Goal: Information Seeking & Learning: Learn about a topic

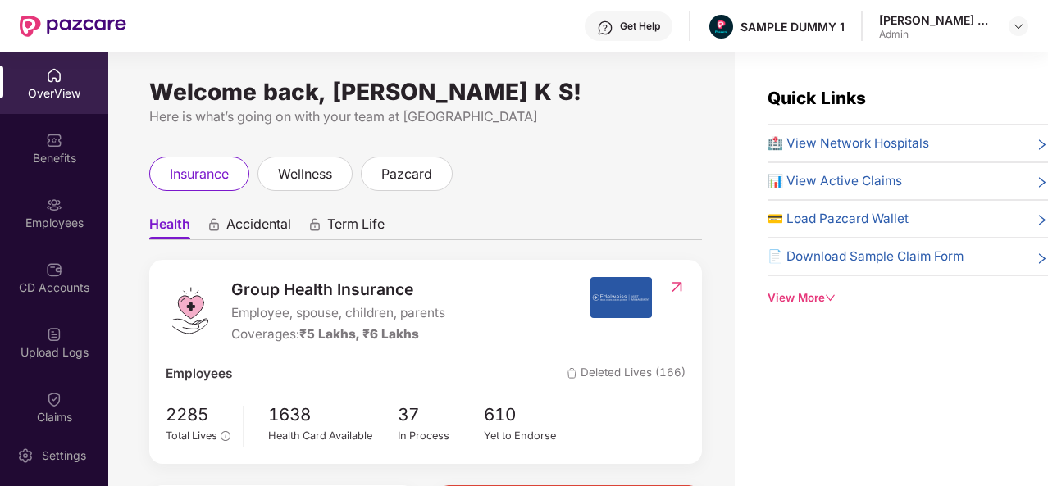
click at [821, 145] on span "🏥 View Network Hospitals" at bounding box center [848, 144] width 162 height 20
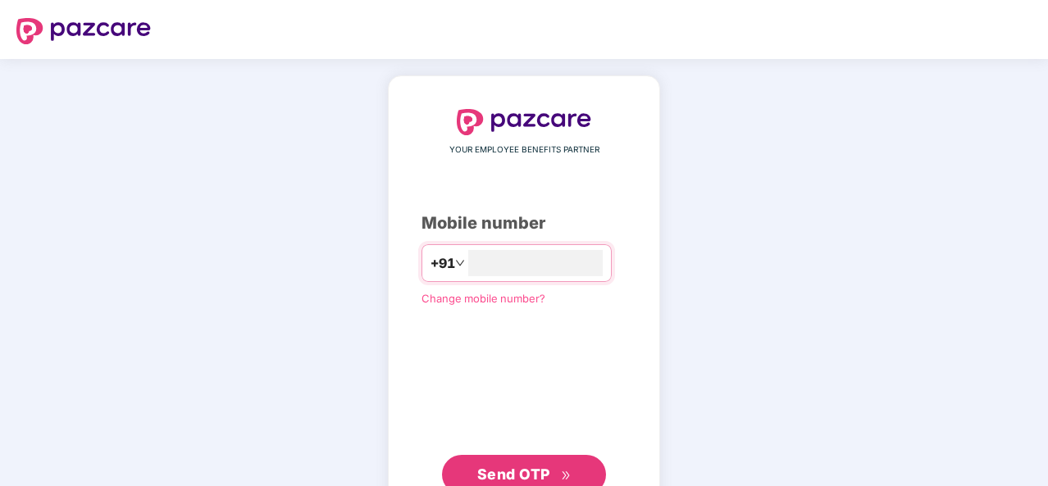
type input "**********"
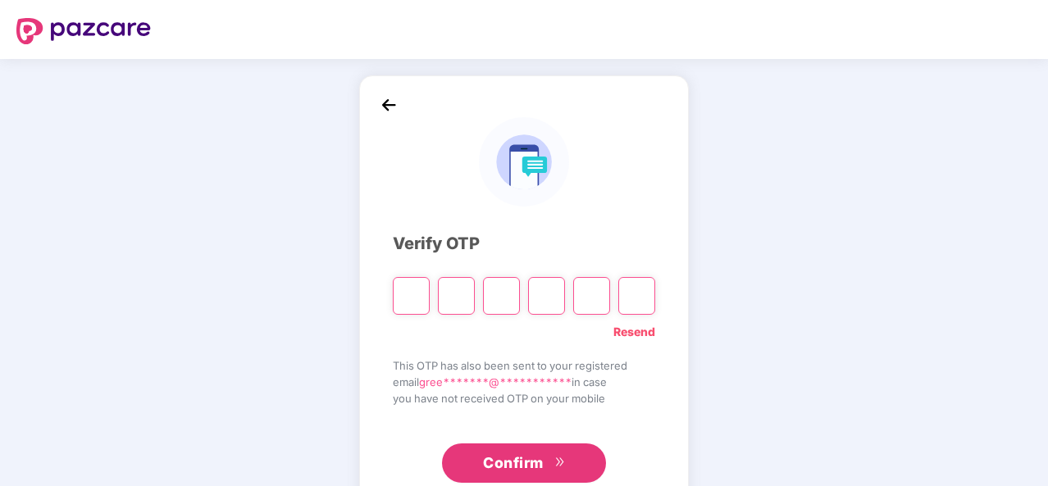
type input "*"
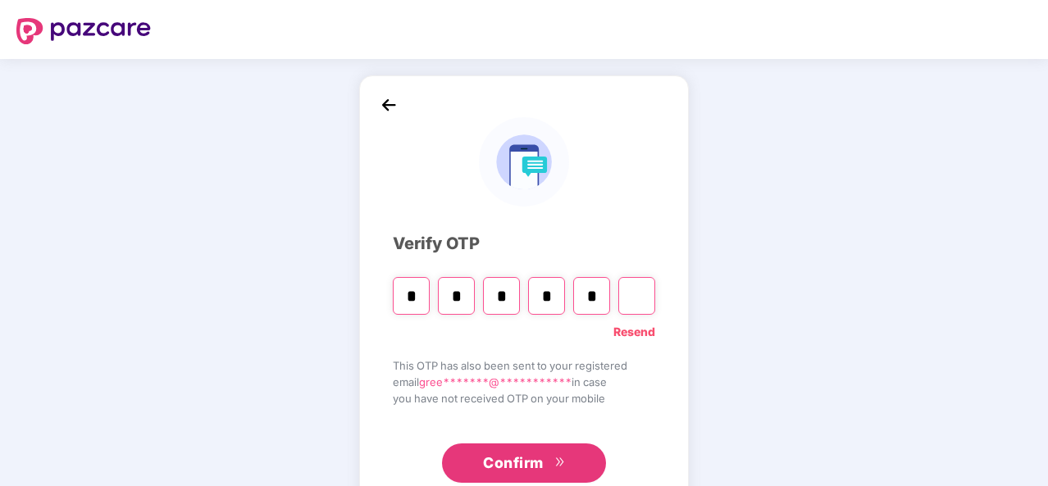
type input "*"
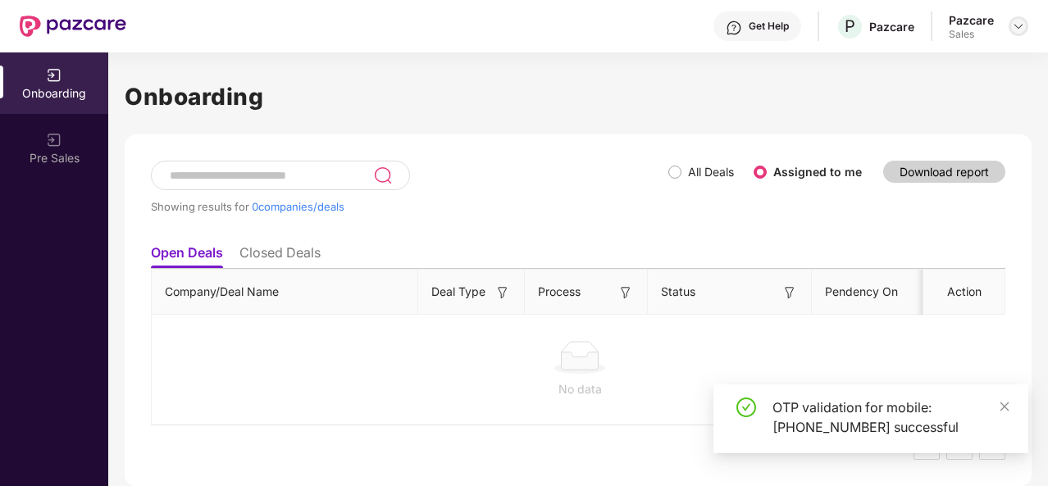
click at [1018, 25] on img at bounding box center [1018, 26] width 13 height 13
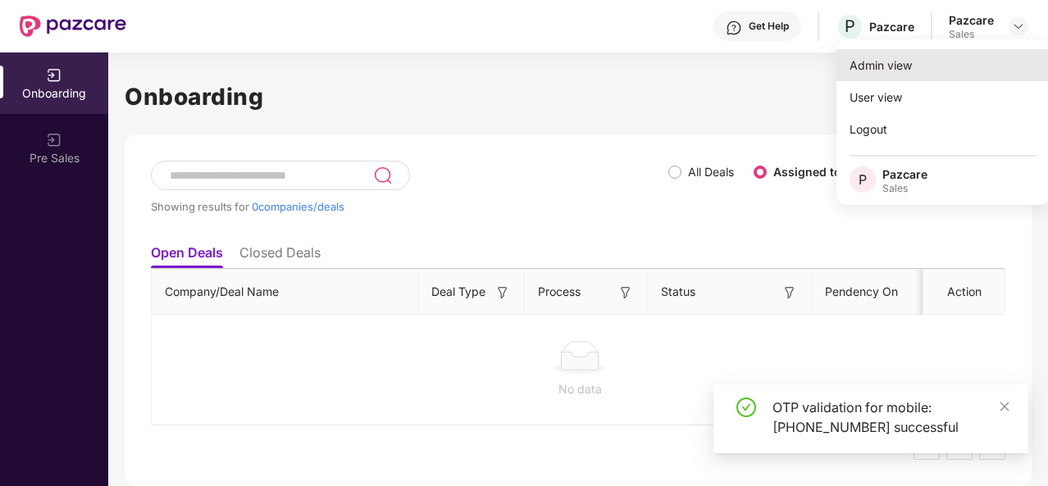
click at [953, 53] on div "Admin view" at bounding box center [942, 65] width 213 height 32
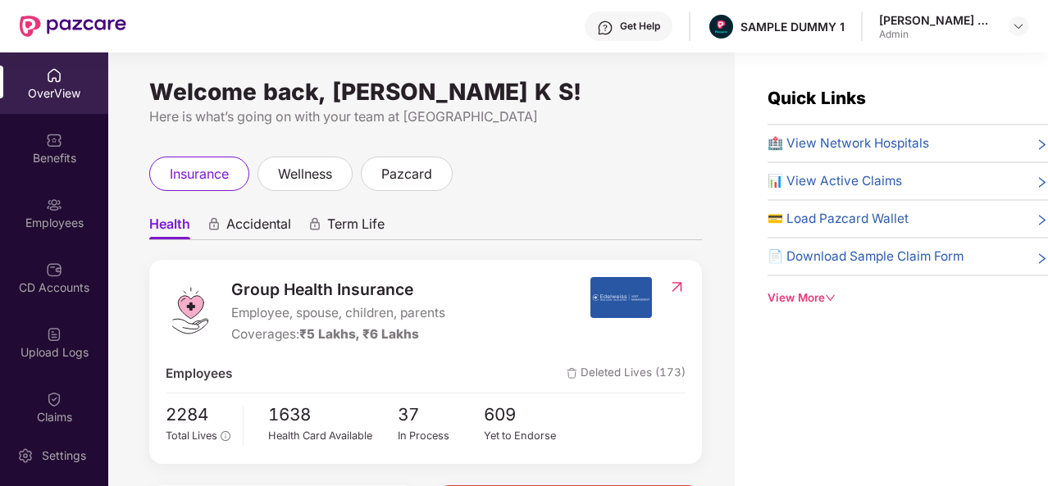
click at [53, 155] on div "Benefits" at bounding box center [54, 158] width 108 height 16
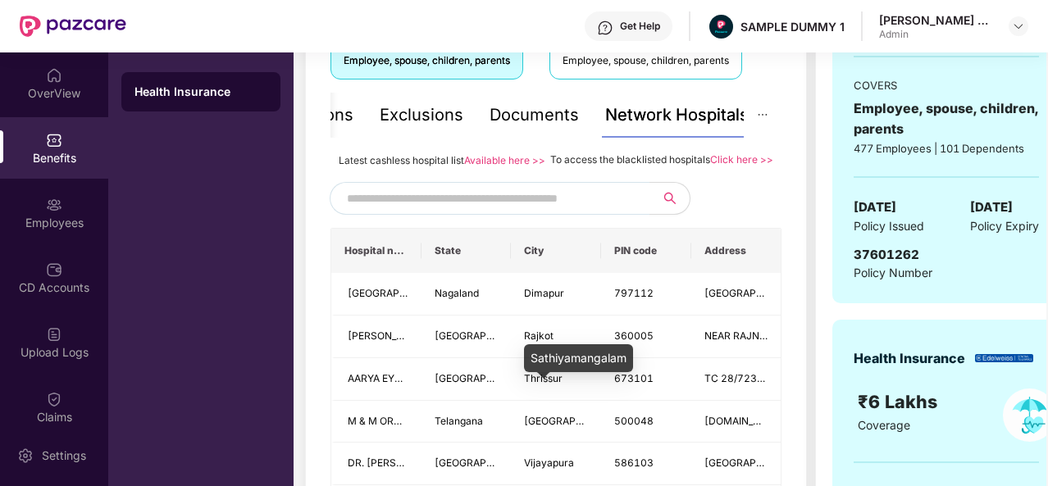
scroll to position [317, 0]
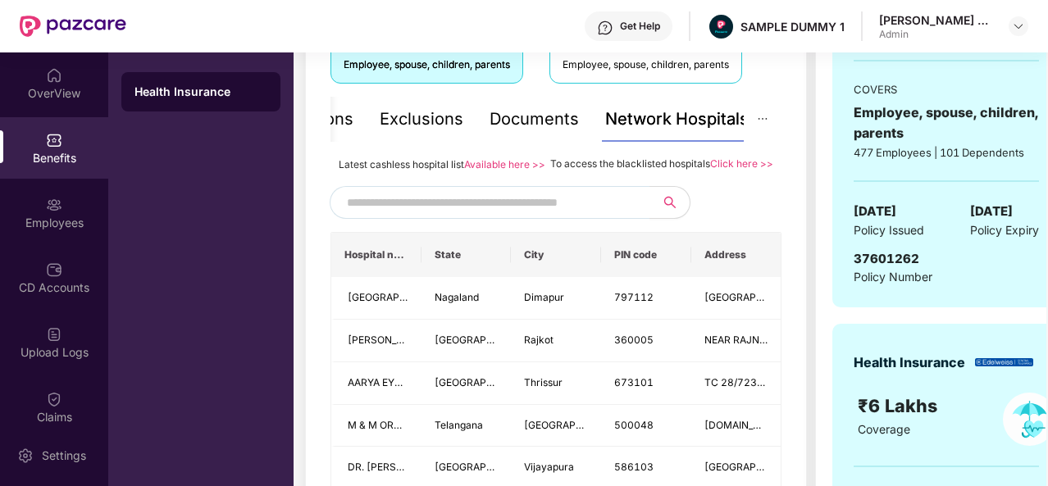
click at [544, 129] on div "Documents" at bounding box center [534, 119] width 89 height 25
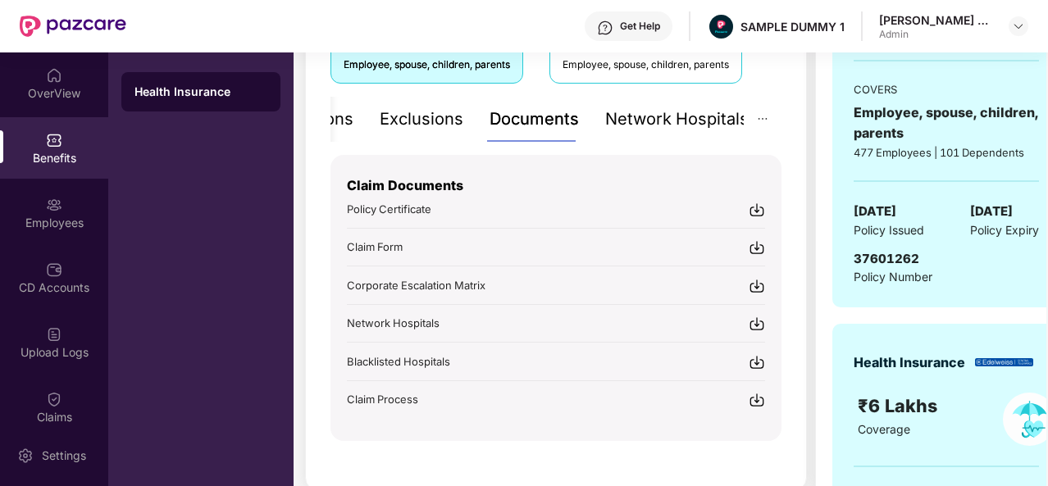
click at [414, 121] on div "Exclusions" at bounding box center [422, 119] width 84 height 25
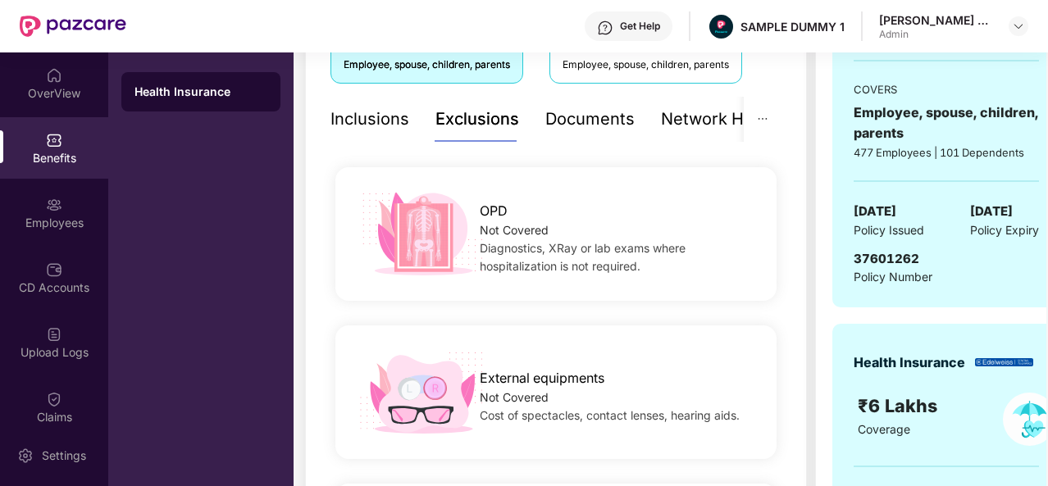
click at [382, 117] on div "Inclusions" at bounding box center [369, 119] width 79 height 25
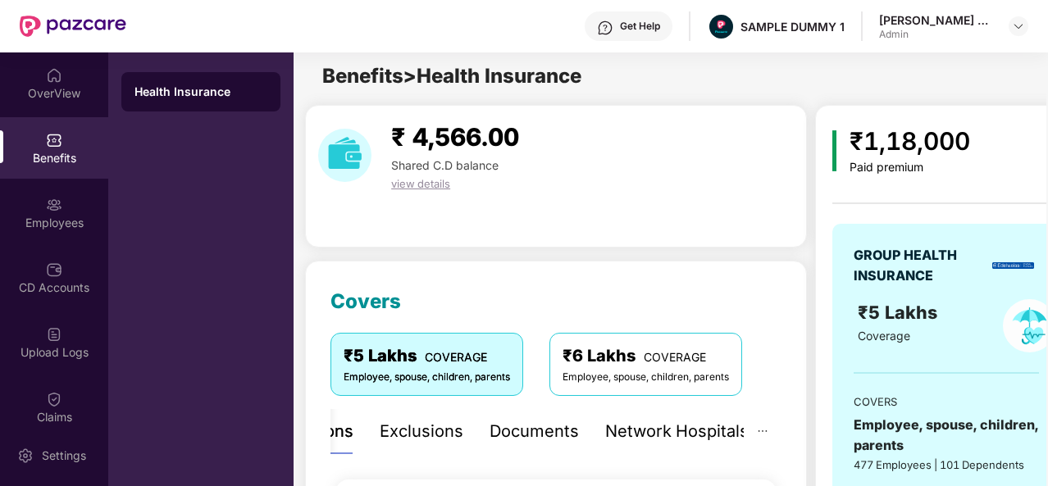
scroll to position [0, 0]
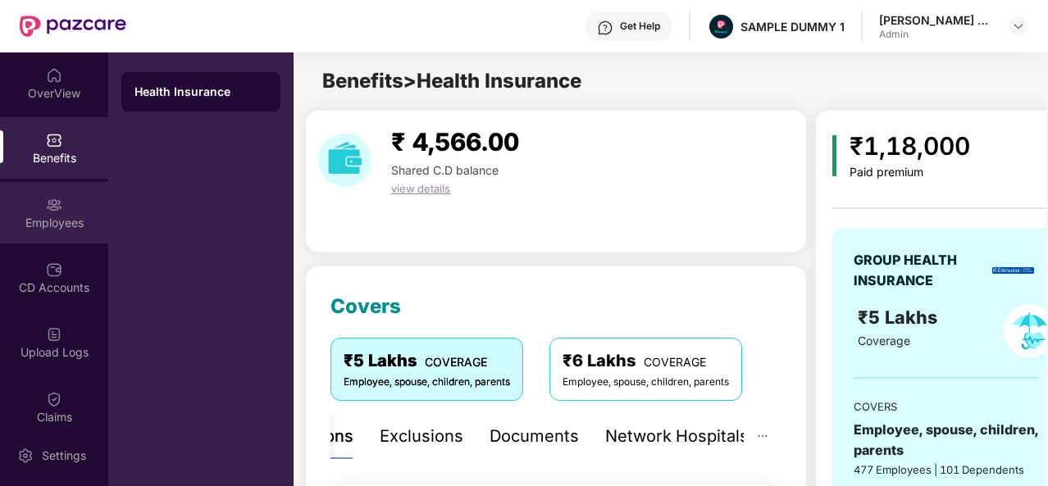
click at [73, 207] on div "Employees" at bounding box center [54, 212] width 108 height 61
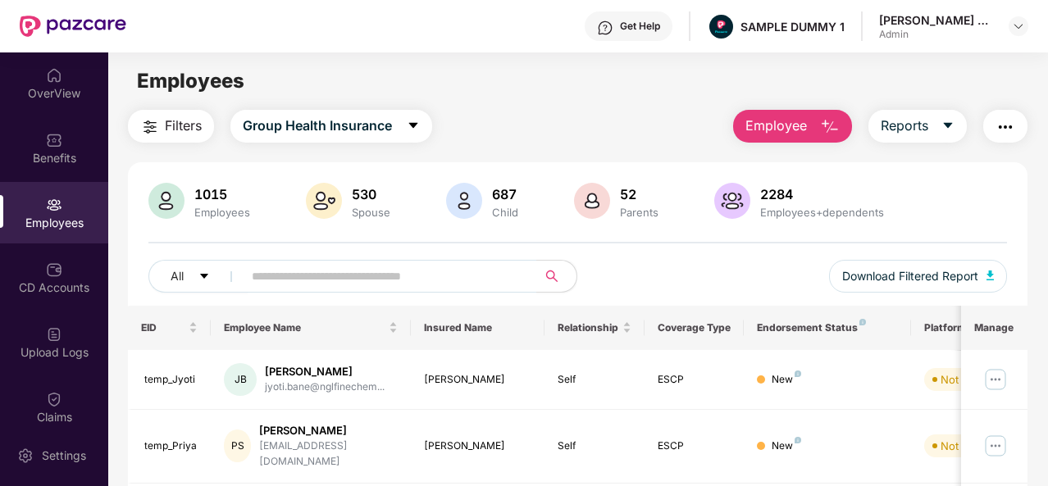
click at [834, 127] on img "button" at bounding box center [830, 127] width 20 height 20
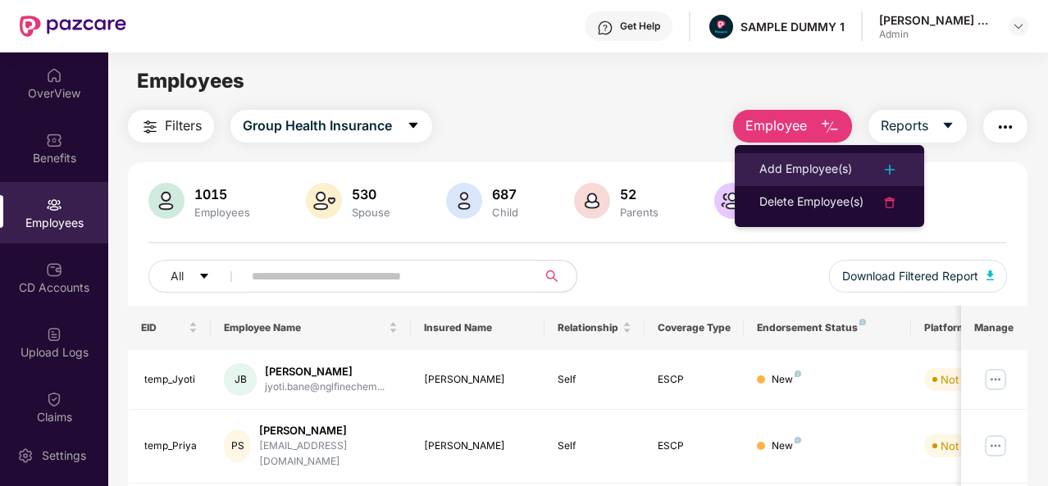
click at [830, 169] on div "Add Employee(s)" at bounding box center [805, 170] width 93 height 20
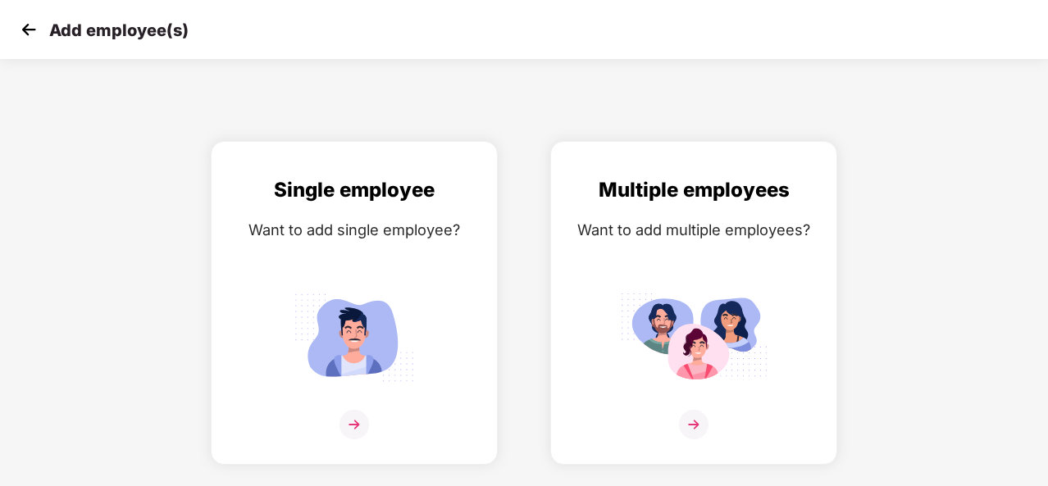
click at [28, 32] on img at bounding box center [28, 29] width 25 height 25
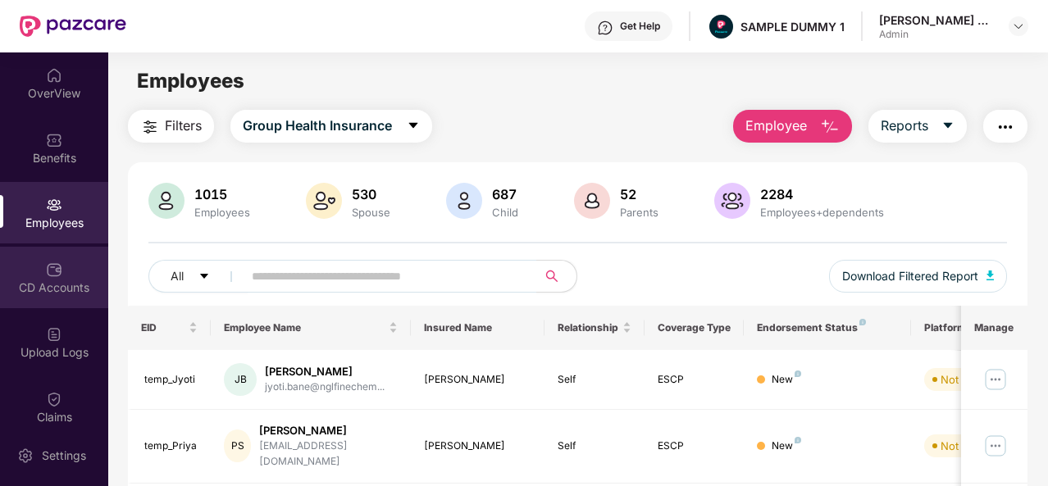
click at [56, 263] on img at bounding box center [54, 270] width 16 height 16
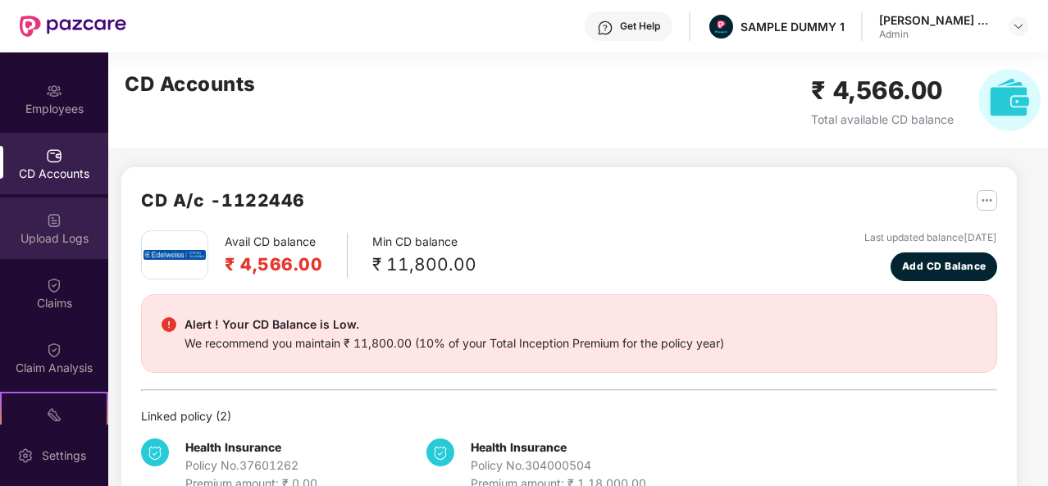
scroll to position [120, 0]
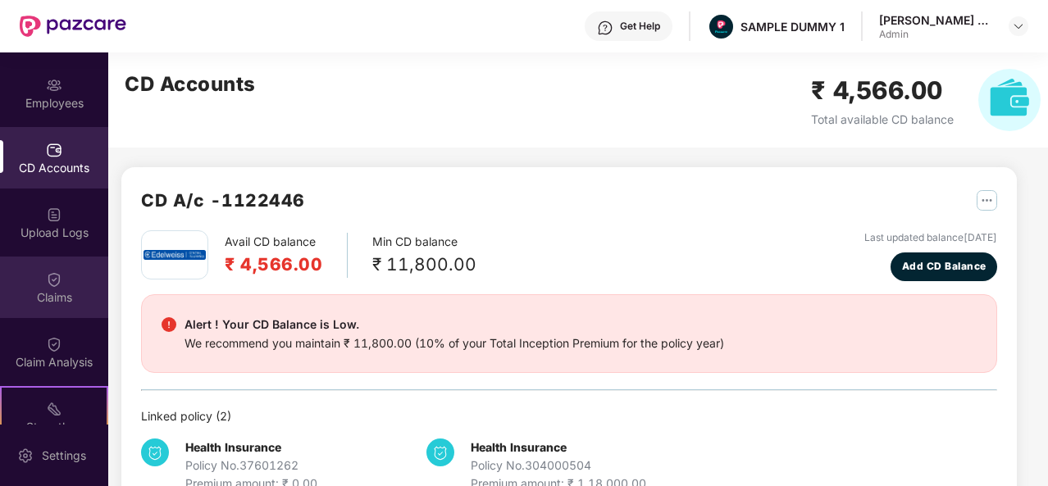
click at [51, 289] on div "Claims" at bounding box center [54, 297] width 108 height 16
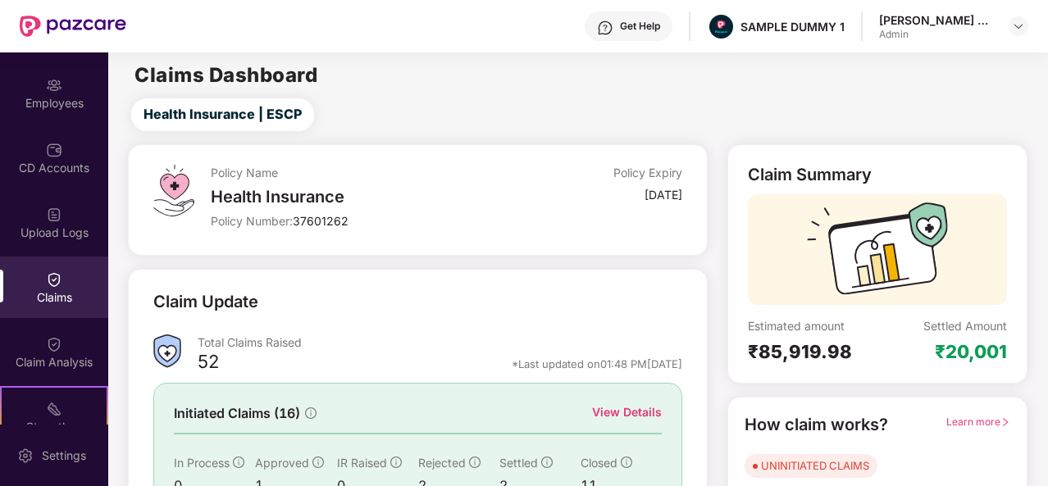
click at [633, 414] on div "View Details" at bounding box center [627, 412] width 70 height 18
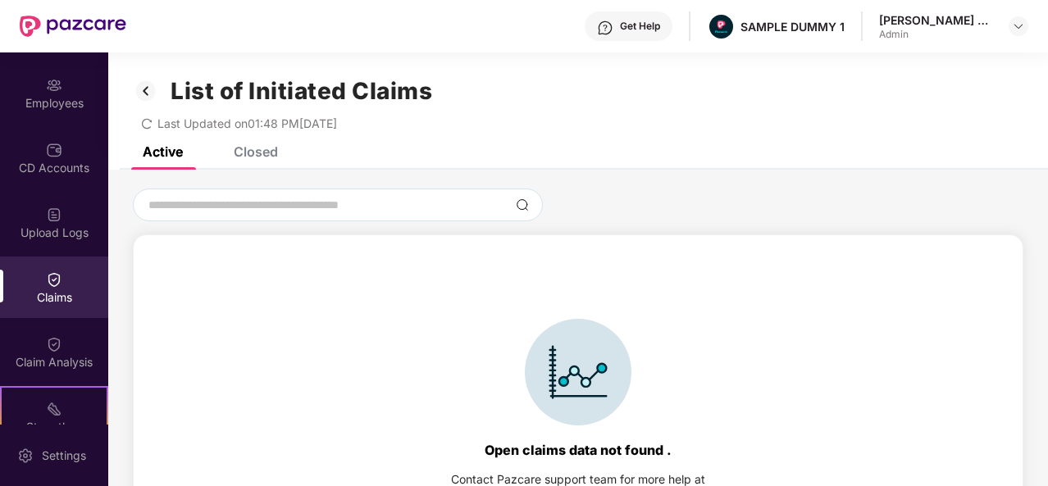
click at [273, 142] on div "List of Initiated Claims Last Updated on 01:48 PM, 28 Aug 2025" at bounding box center [578, 99] width 940 height 94
click at [255, 157] on div "Closed" at bounding box center [256, 151] width 44 height 16
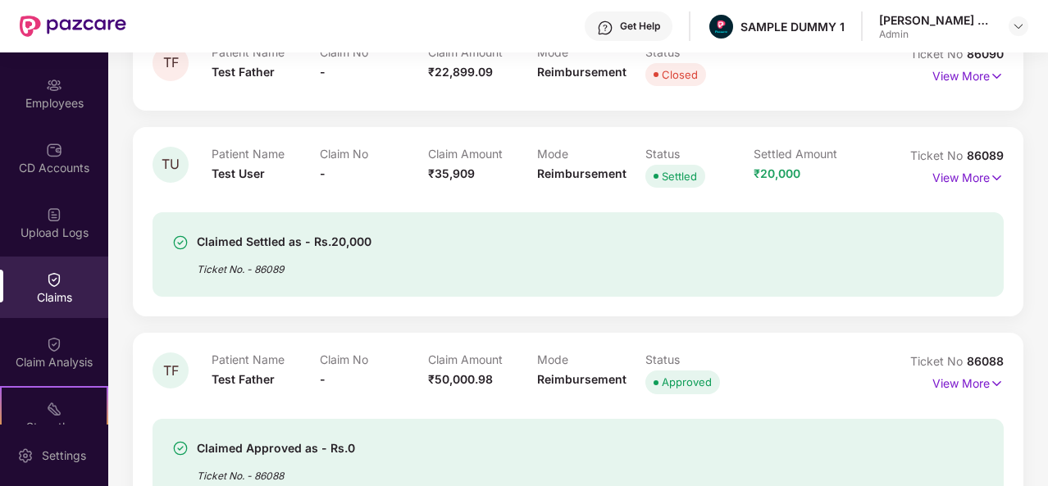
scroll to position [1105, 0]
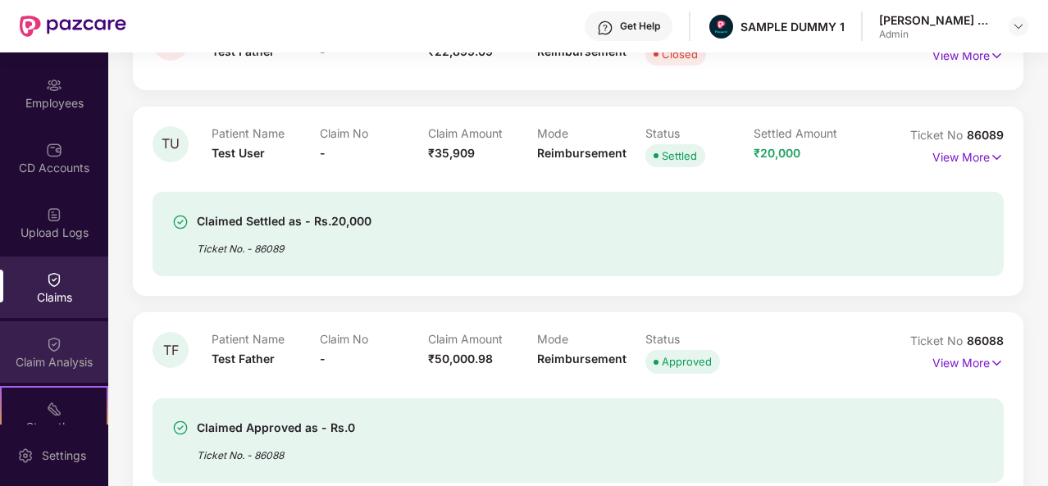
click at [27, 344] on div "Claim Analysis" at bounding box center [54, 351] width 108 height 61
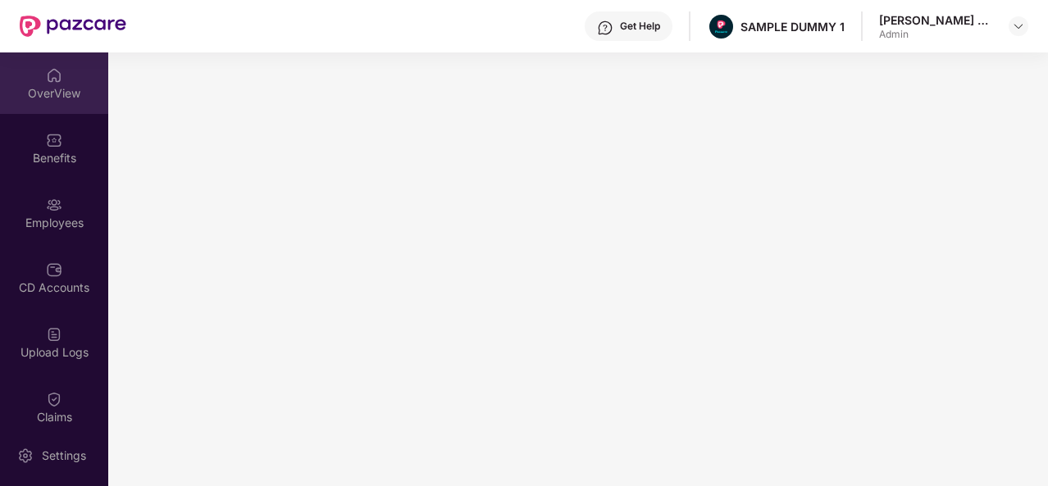
click at [57, 107] on div "OverView" at bounding box center [54, 82] width 108 height 61
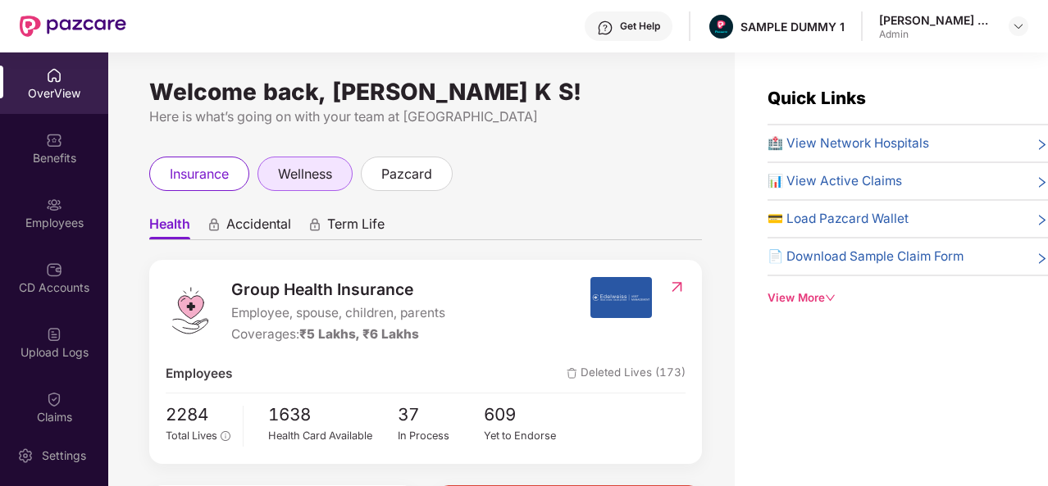
click at [292, 178] on span "wellness" at bounding box center [305, 174] width 54 height 20
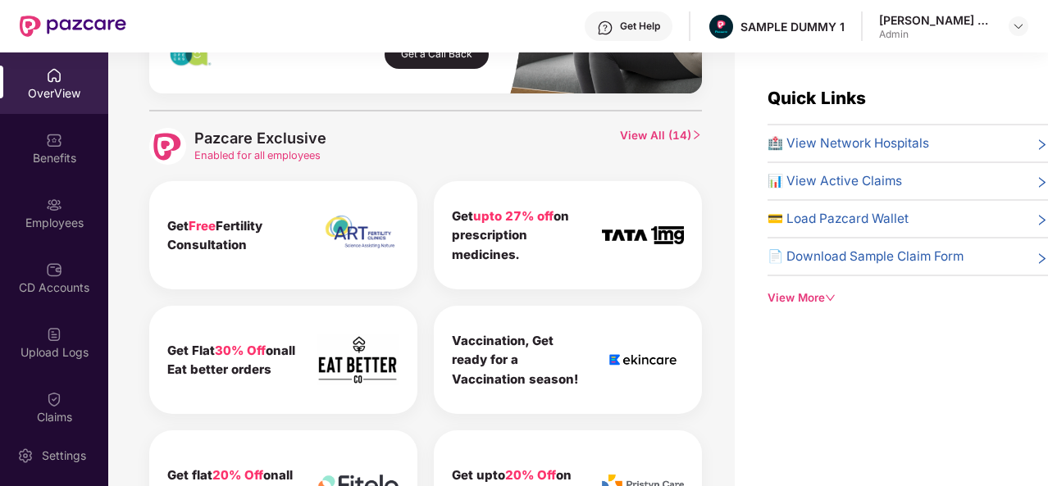
scroll to position [782, 0]
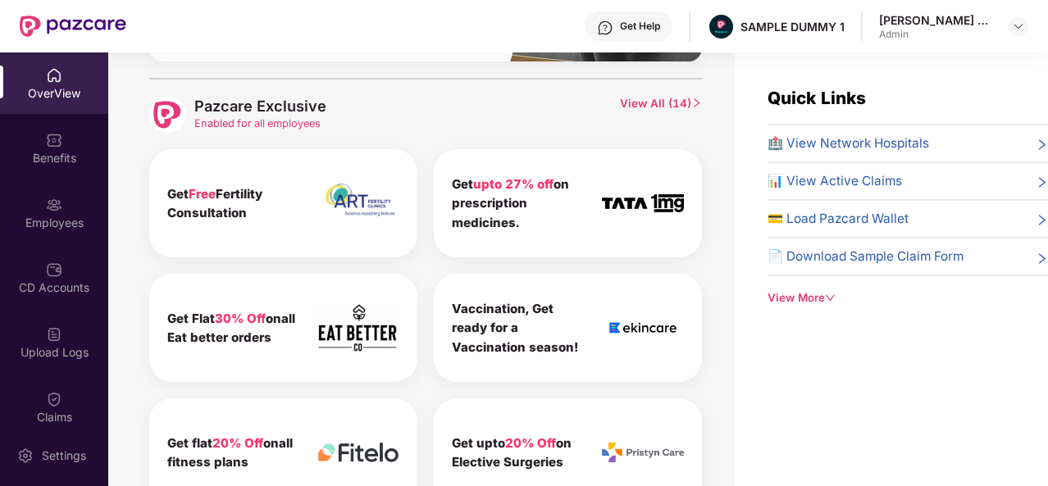
click at [699, 109] on span "View All ( 14 )" at bounding box center [661, 114] width 82 height 37
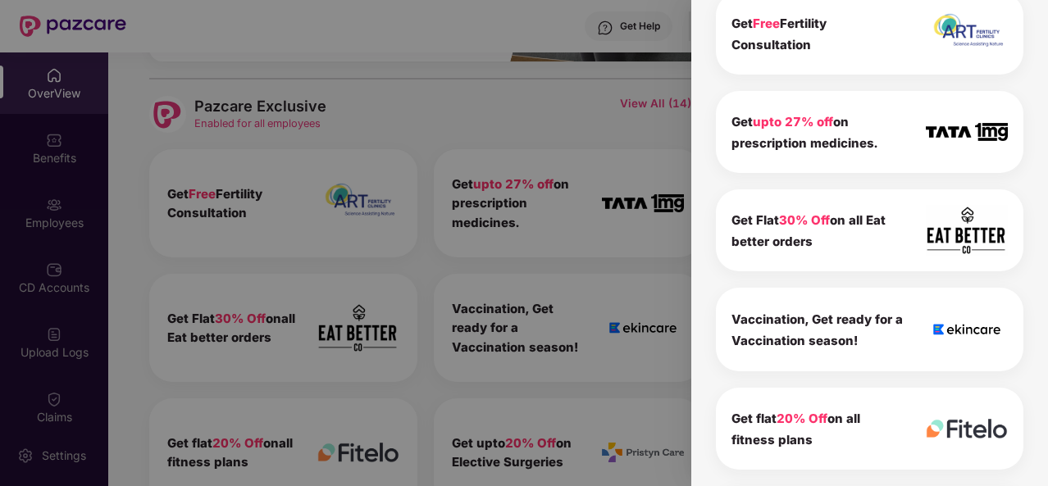
scroll to position [0, 0]
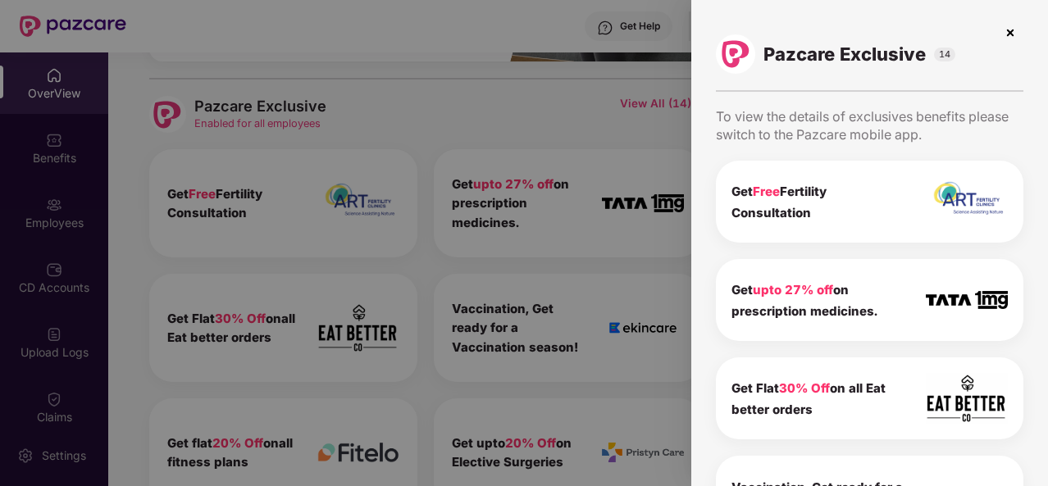
click at [1010, 31] on img at bounding box center [1010, 33] width 26 height 26
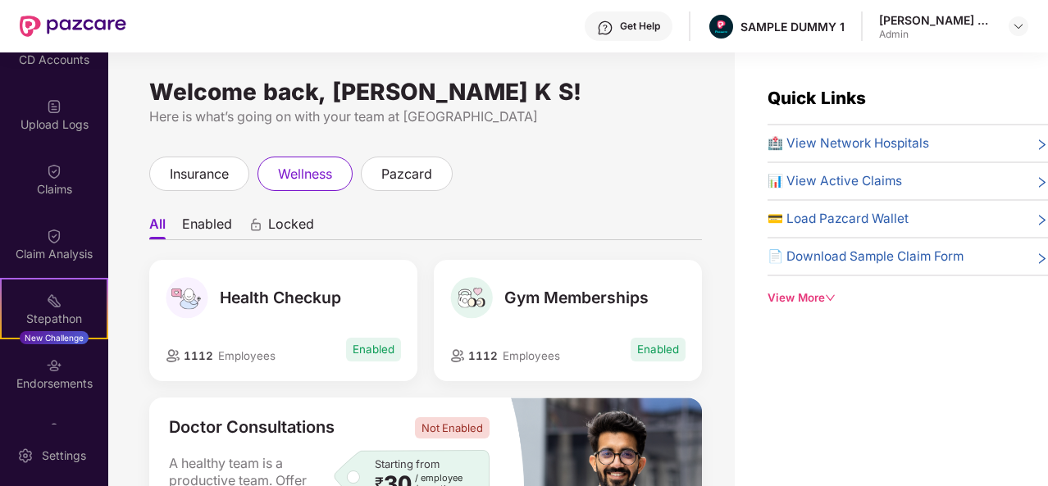
scroll to position [225, 0]
click at [31, 311] on div "Stepathon New Challenge" at bounding box center [54, 311] width 108 height 61
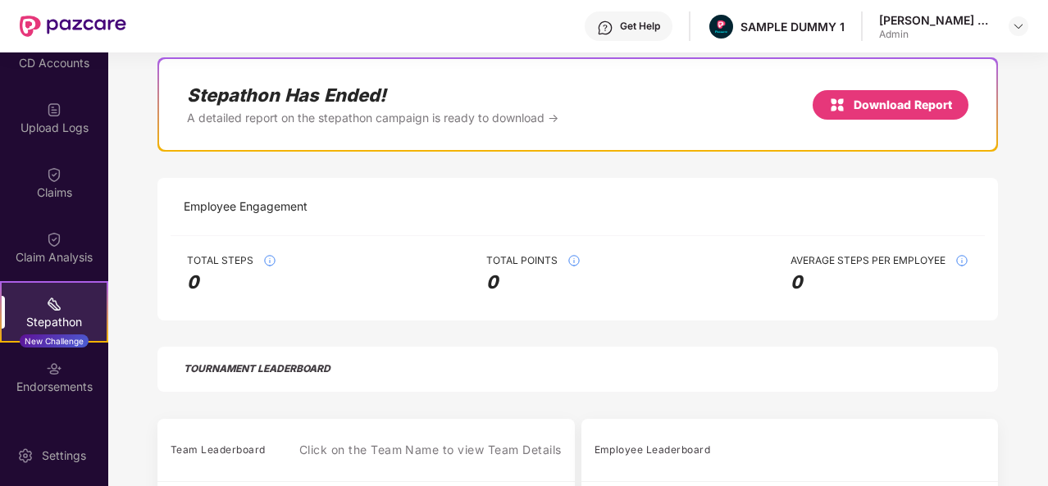
scroll to position [146, 0]
